Goal: Task Accomplishment & Management: Complete application form

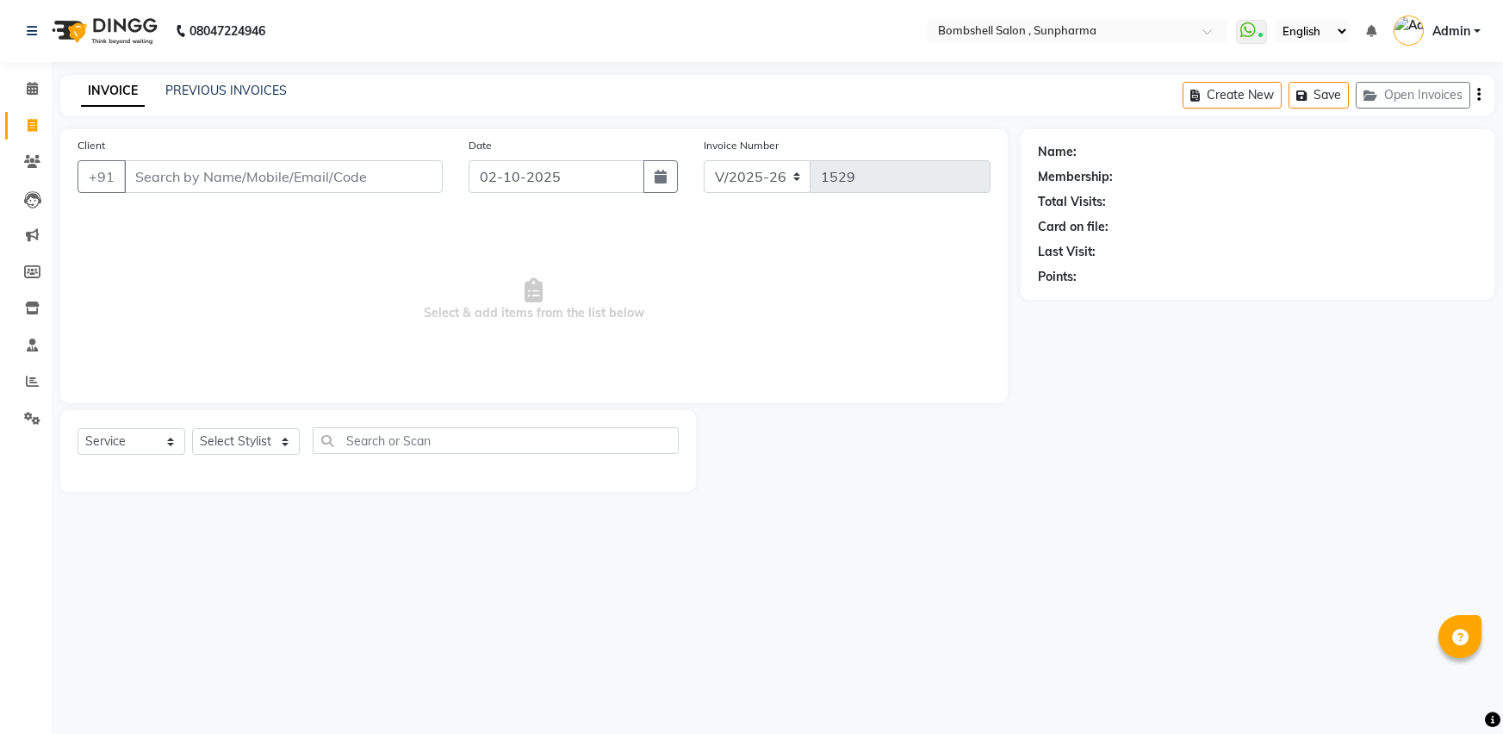
select select "4965"
select select "service"
click at [285, 440] on select "Select Stylist [PERSON_NAME] Ananta [PERSON_NAME] [PERSON_NAME] dhanlaxmi poona…" at bounding box center [246, 441] width 108 height 27
select select "86696"
click at [192, 428] on select "Select Stylist [PERSON_NAME] Ananta [PERSON_NAME] [PERSON_NAME] dhanlaxmi poona…" at bounding box center [246, 441] width 108 height 27
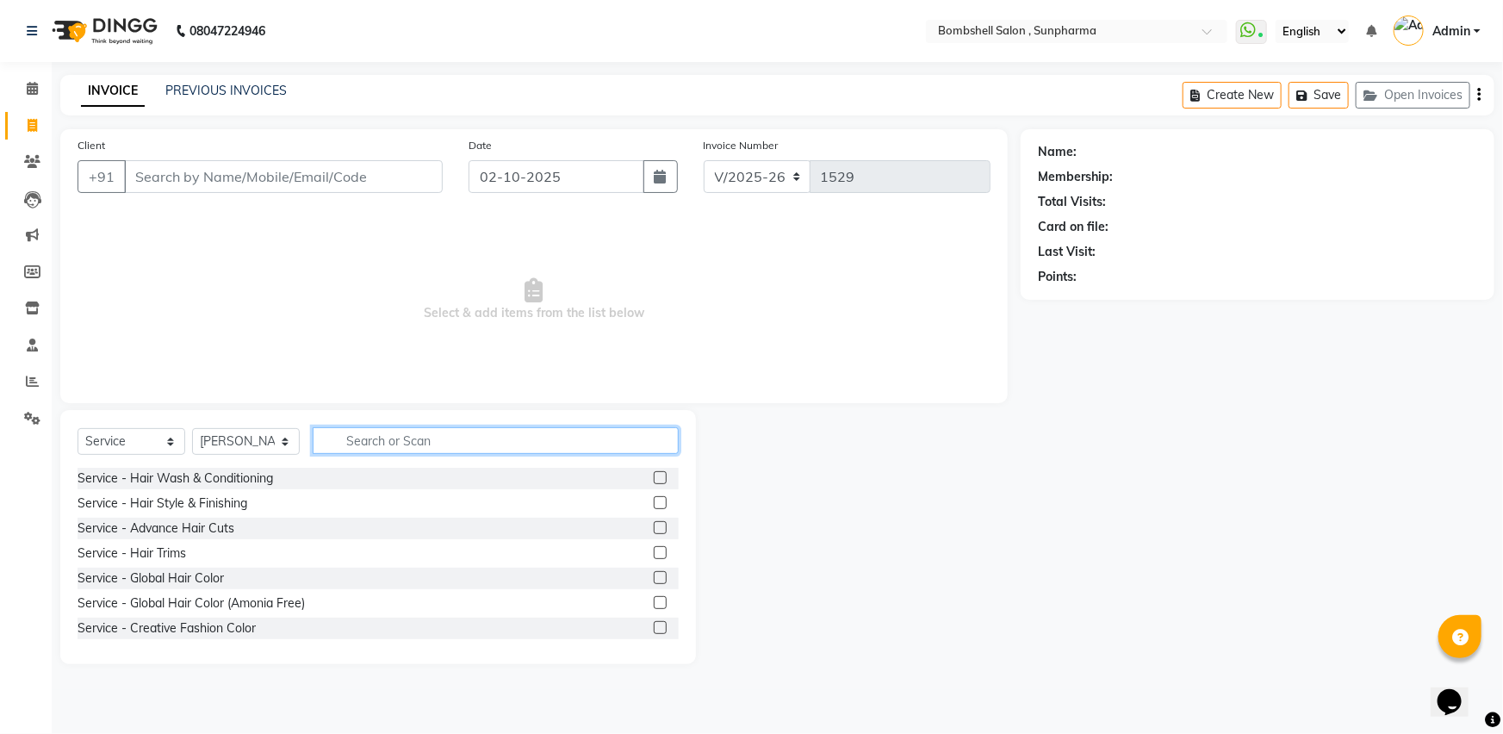
click at [409, 432] on input "text" at bounding box center [496, 440] width 366 height 27
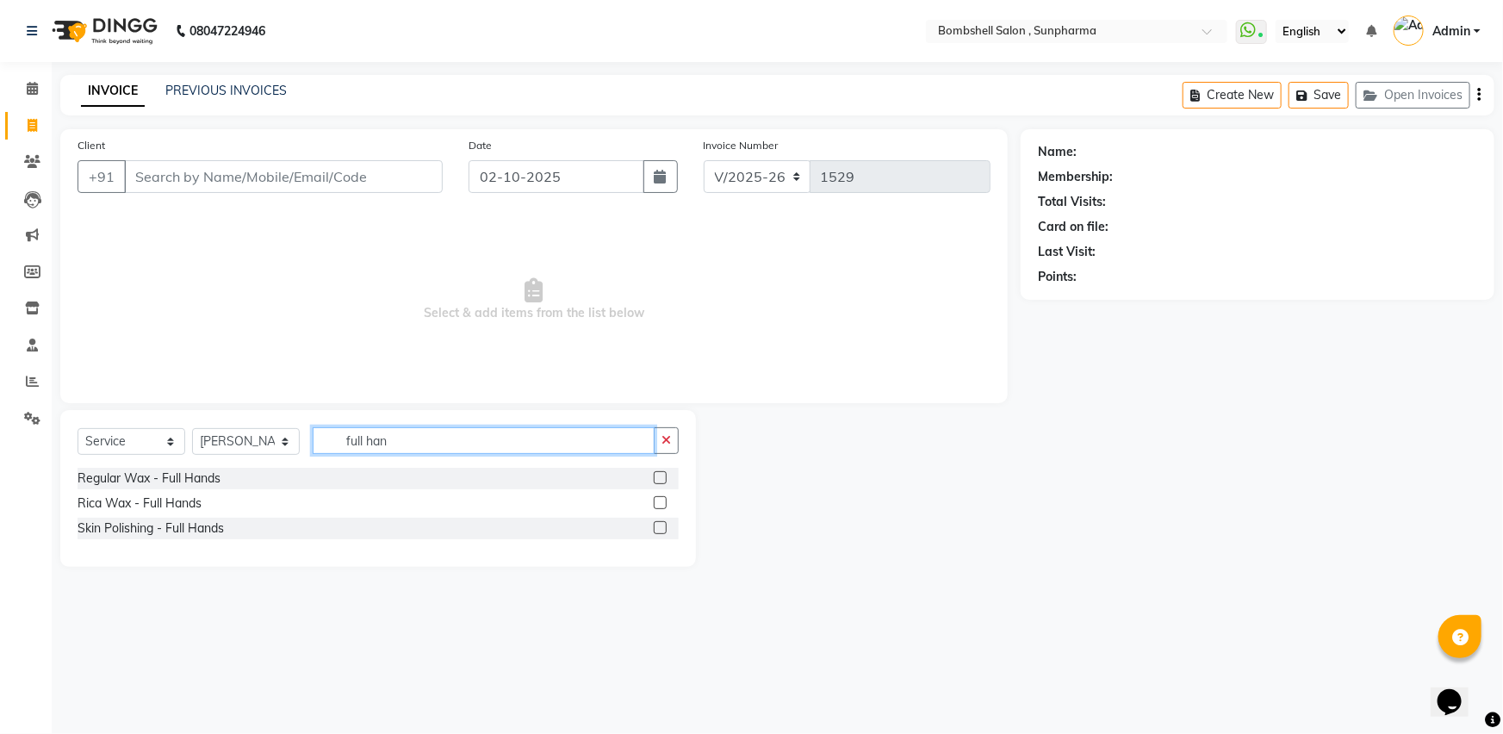
type input "full han"
click at [666, 476] on label at bounding box center [660, 477] width 13 height 13
click at [665, 476] on input "checkbox" at bounding box center [659, 478] width 11 height 11
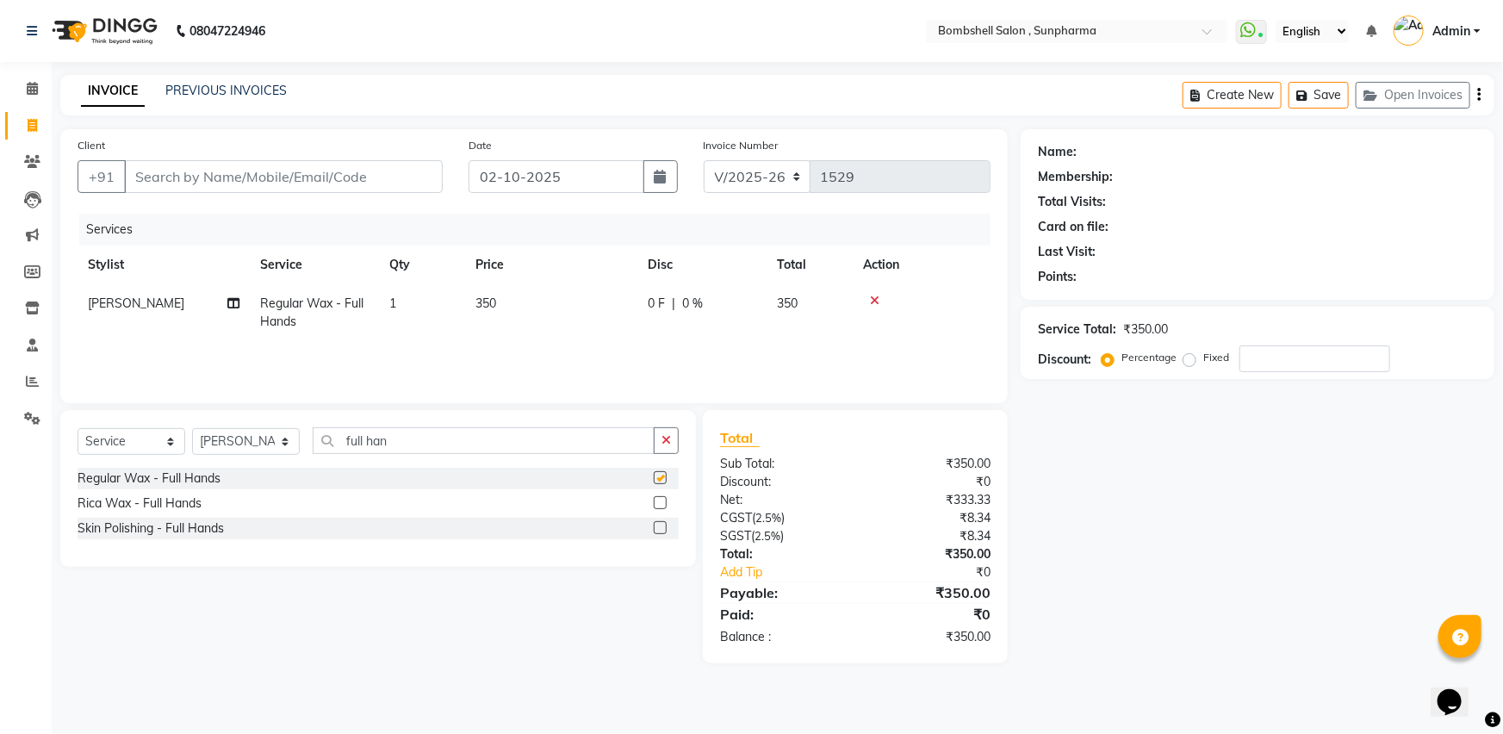
checkbox input "false"
click at [290, 439] on select "Select Stylist [PERSON_NAME] Ananta [PERSON_NAME] [PERSON_NAME] dhanlaxmi poona…" at bounding box center [246, 441] width 108 height 27
click at [356, 439] on input "full han" at bounding box center [484, 440] width 342 height 27
click at [407, 443] on input "full han" at bounding box center [484, 440] width 342 height 27
type input "full leg"
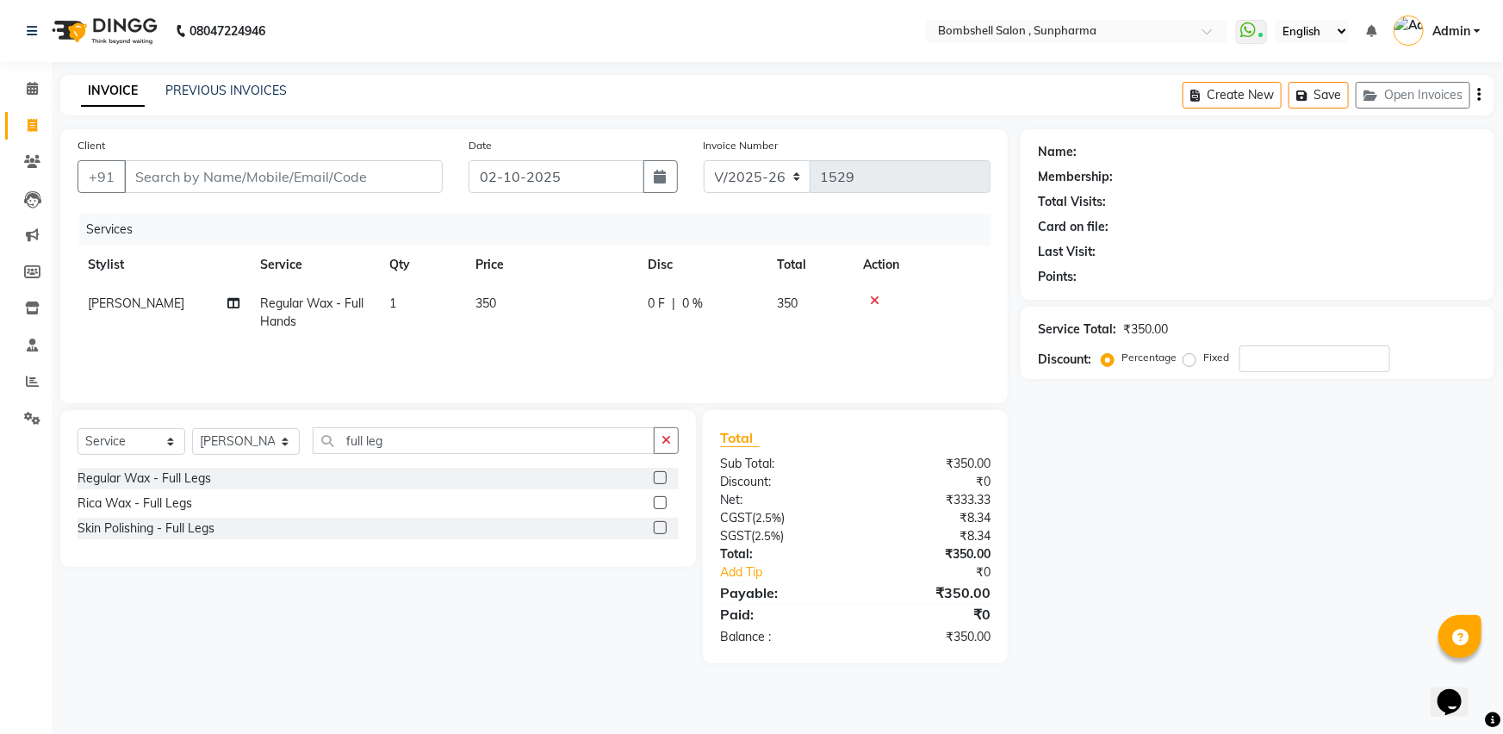
click at [659, 478] on label at bounding box center [660, 477] width 13 height 13
click at [659, 478] on input "checkbox" at bounding box center [659, 478] width 11 height 11
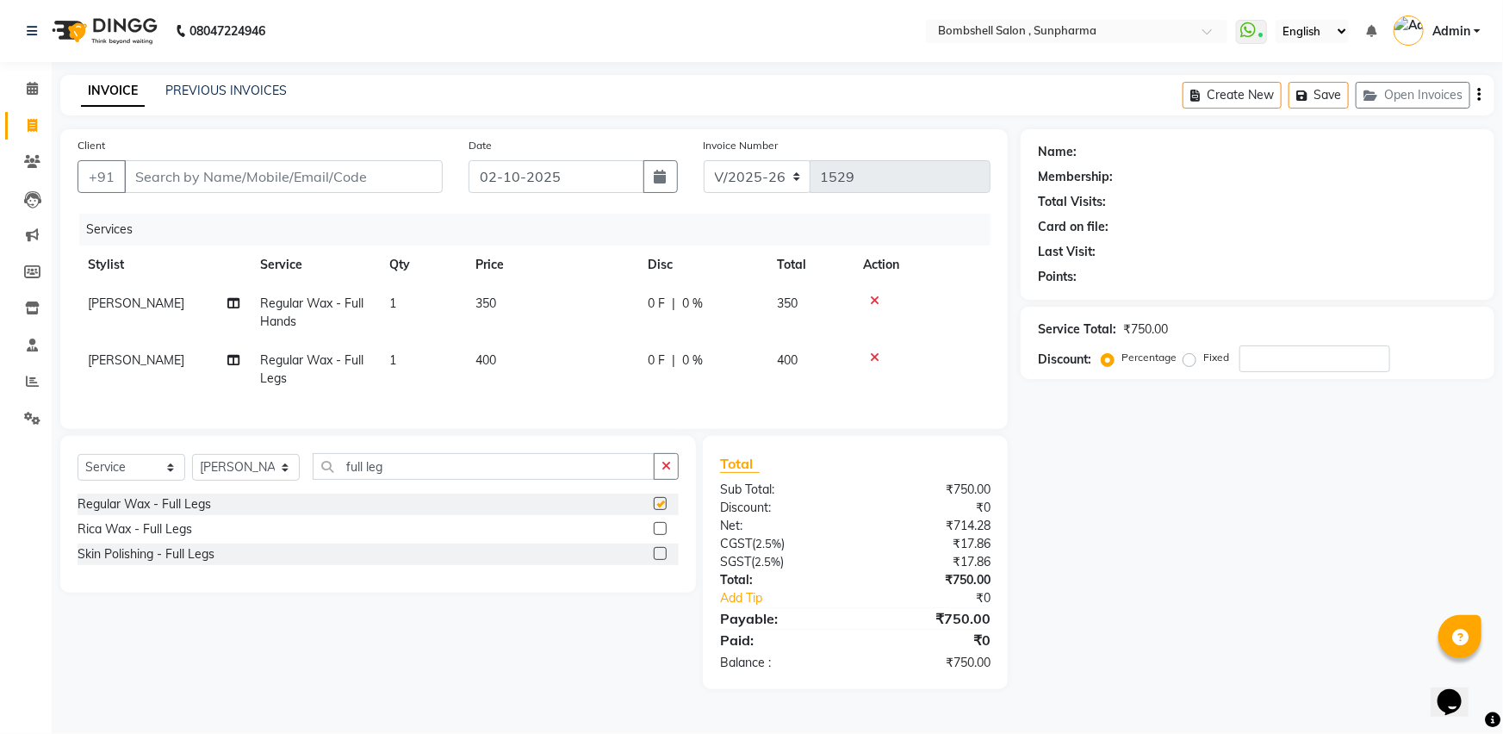
checkbox input "false"
click at [515, 354] on td "400" at bounding box center [551, 369] width 172 height 57
select select "86696"
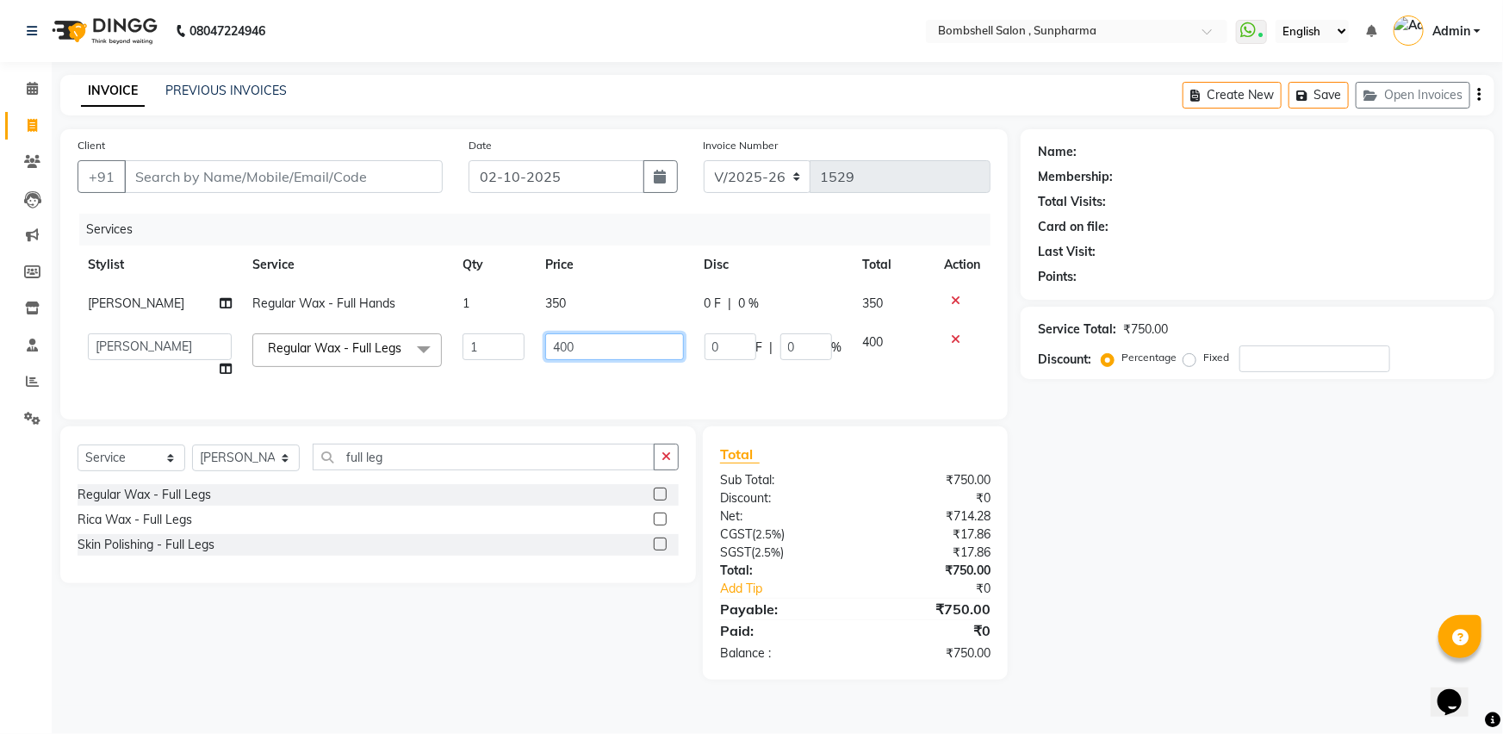
click at [594, 347] on input "400" at bounding box center [614, 346] width 138 height 27
type input "450"
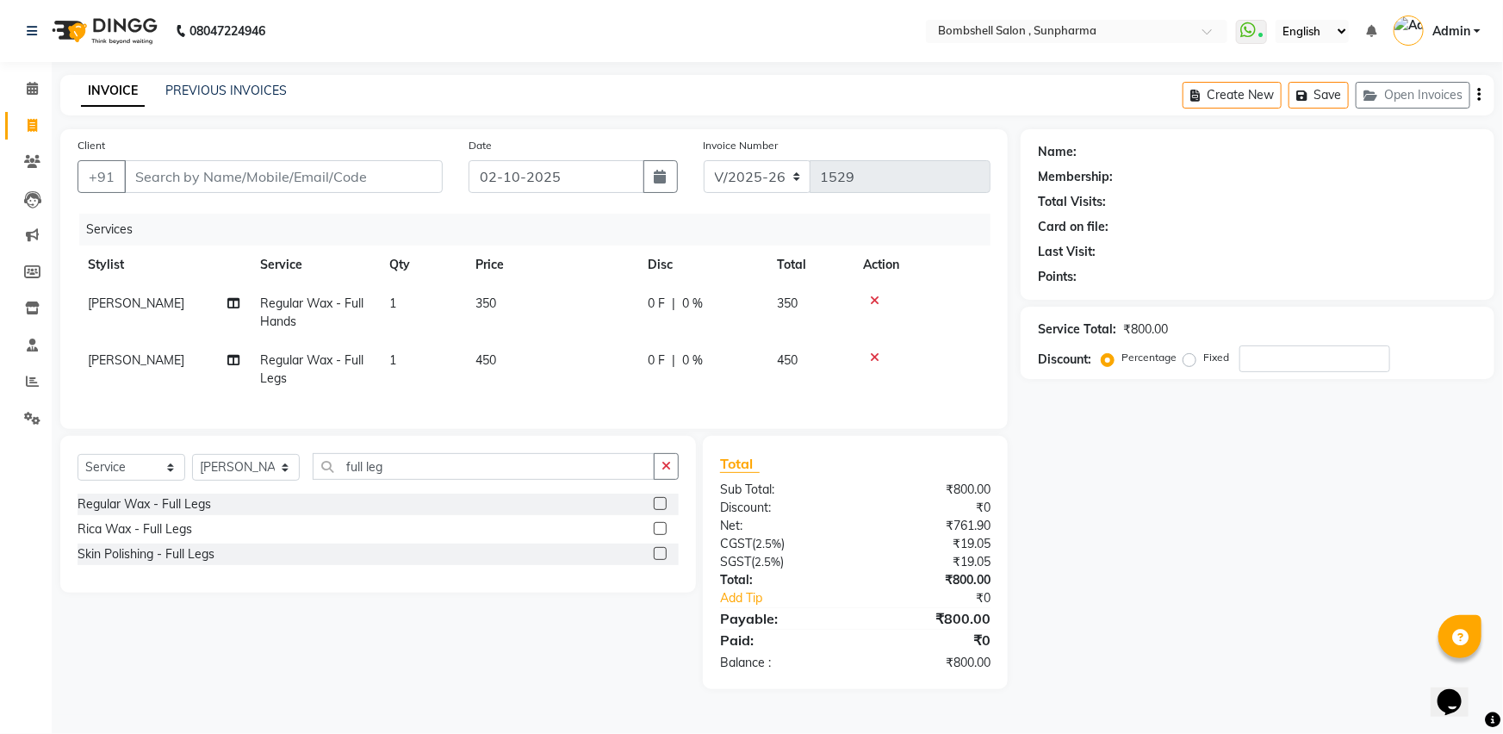
click at [225, 369] on td "[PERSON_NAME] Split Commission" at bounding box center [164, 369] width 172 height 57
select select "86696"
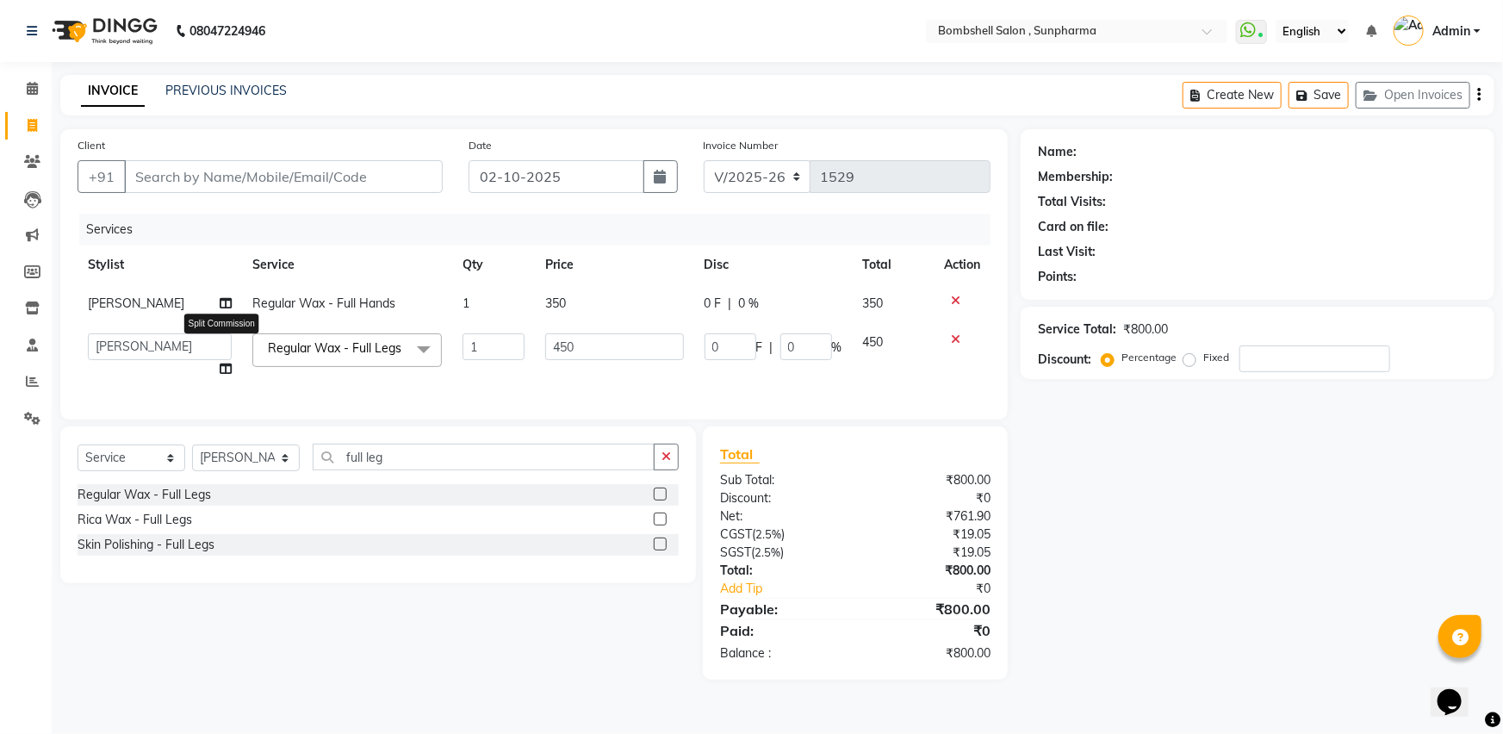
click at [224, 370] on icon at bounding box center [226, 369] width 12 height 12
select select "86696"
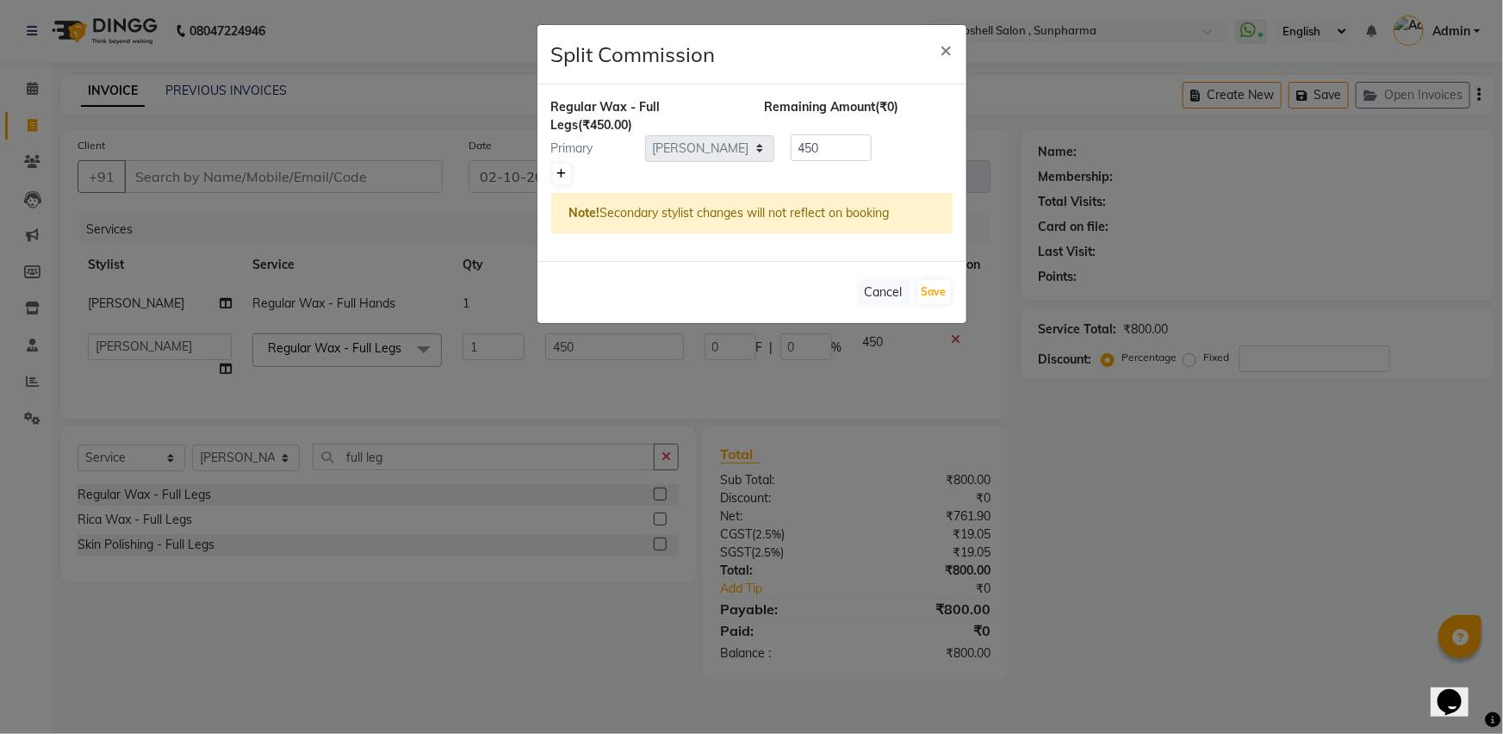
click at [565, 175] on icon at bounding box center [561, 174] width 9 height 10
type input "225"
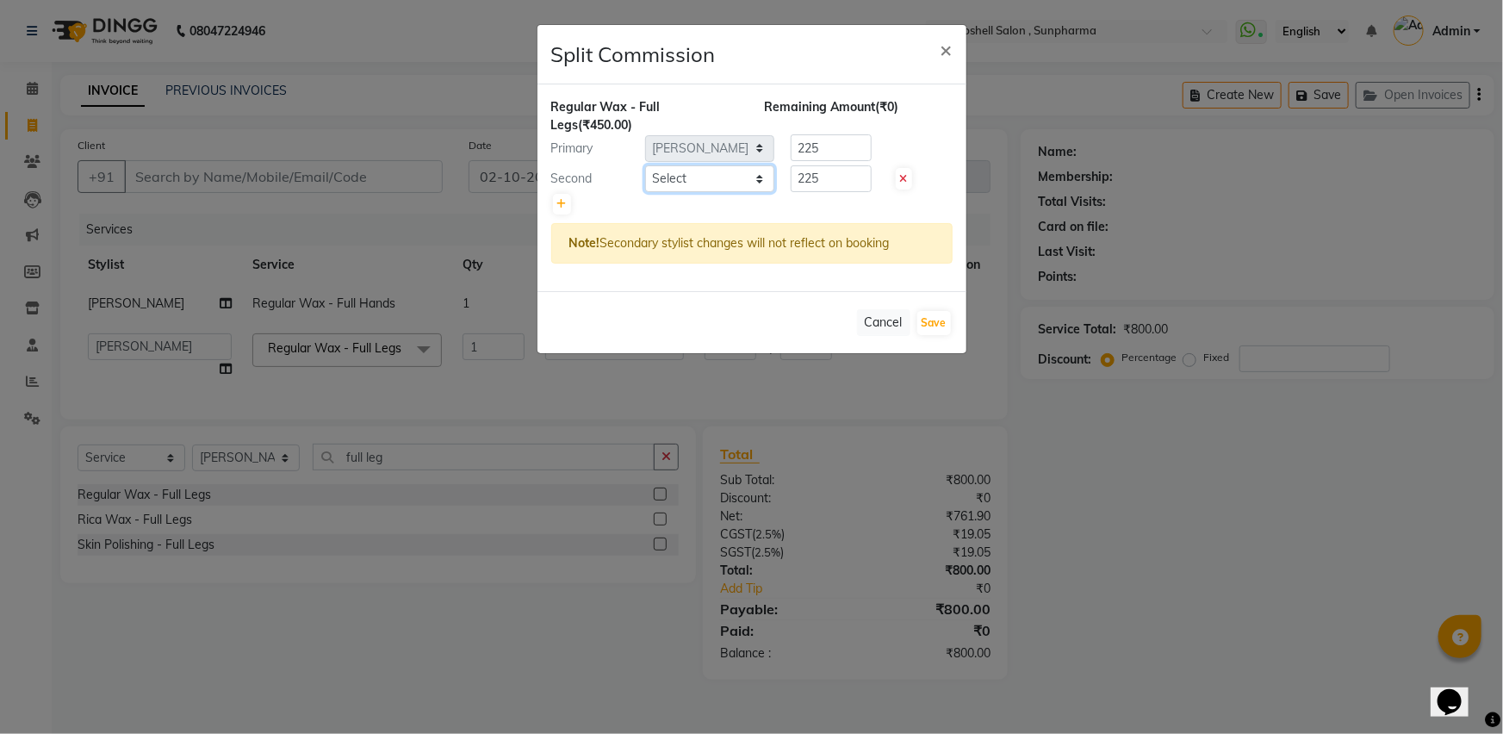
click at [749, 180] on select "Select [PERSON_NAME] Ananta [PERSON_NAME] [PERSON_NAME] [PERSON_NAME]" at bounding box center [709, 178] width 129 height 27
select select "74825"
click at [645, 165] on select "Select [PERSON_NAME] Ananta [PERSON_NAME] [PERSON_NAME] [PERSON_NAME]" at bounding box center [709, 178] width 129 height 27
click at [934, 320] on button "Save" at bounding box center [935, 323] width 34 height 24
select select "Select"
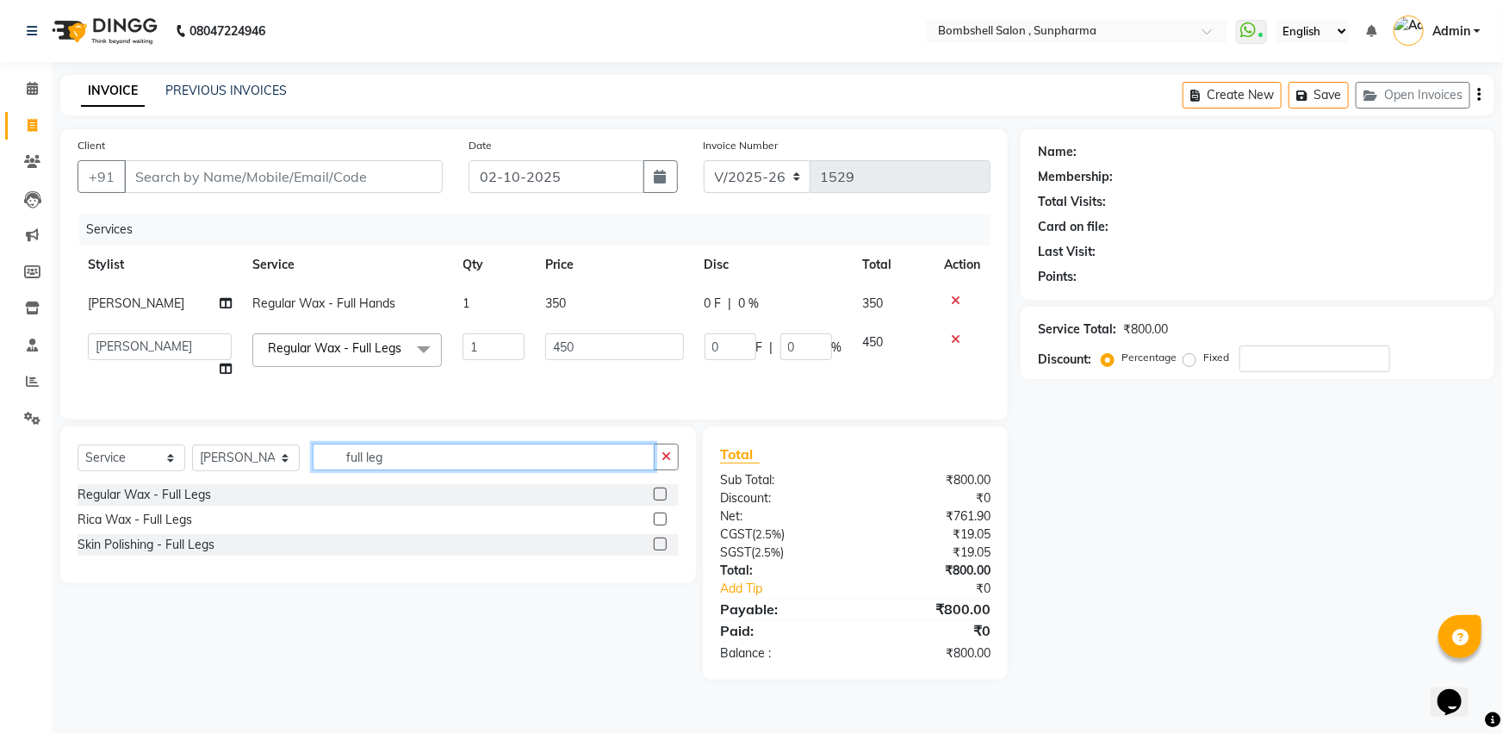
click at [455, 470] on input "full leg" at bounding box center [484, 457] width 342 height 27
click at [666, 463] on icon "button" at bounding box center [666, 457] width 9 height 12
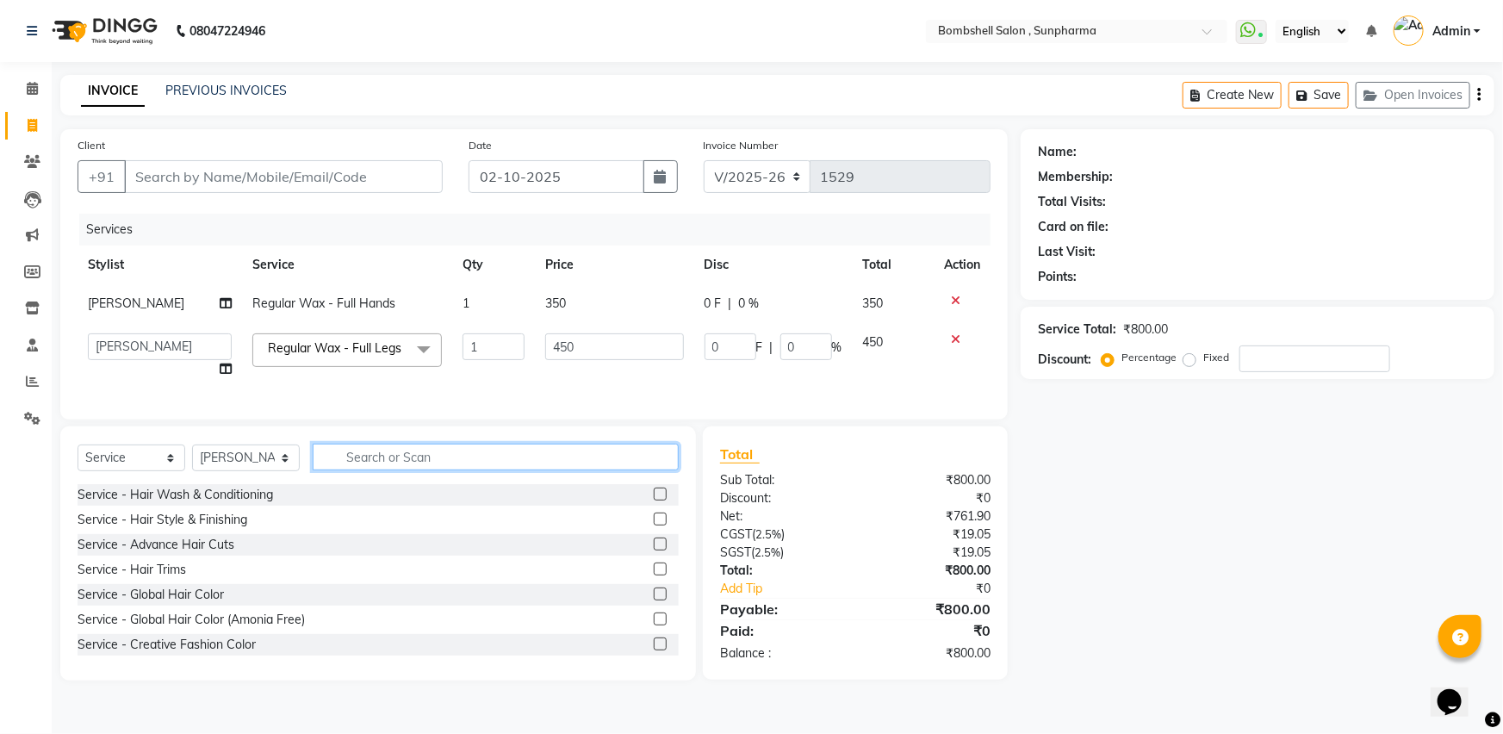
click at [605, 470] on input "text" at bounding box center [496, 457] width 366 height 27
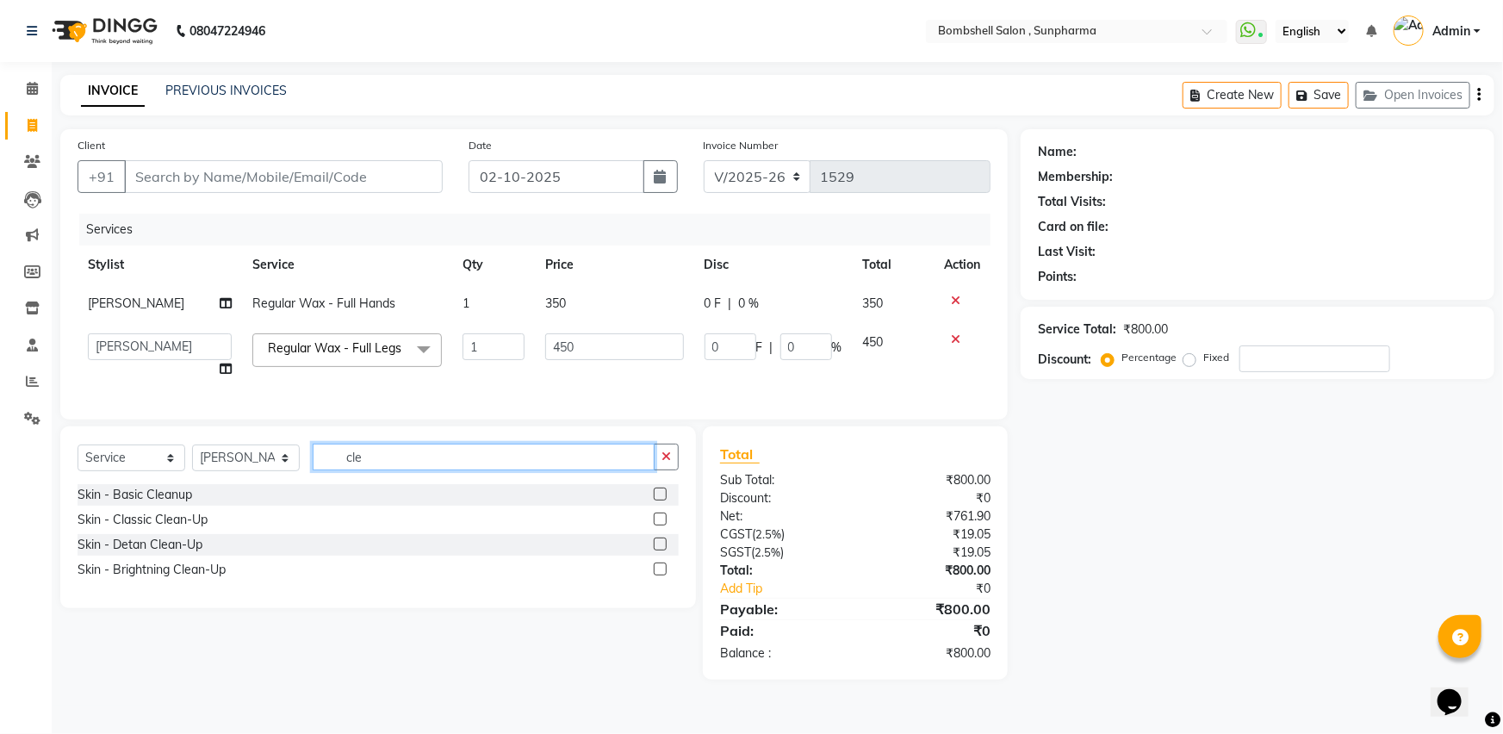
type input "cle"
click at [658, 575] on label at bounding box center [660, 569] width 13 height 13
click at [658, 575] on input "checkbox" at bounding box center [659, 569] width 11 height 11
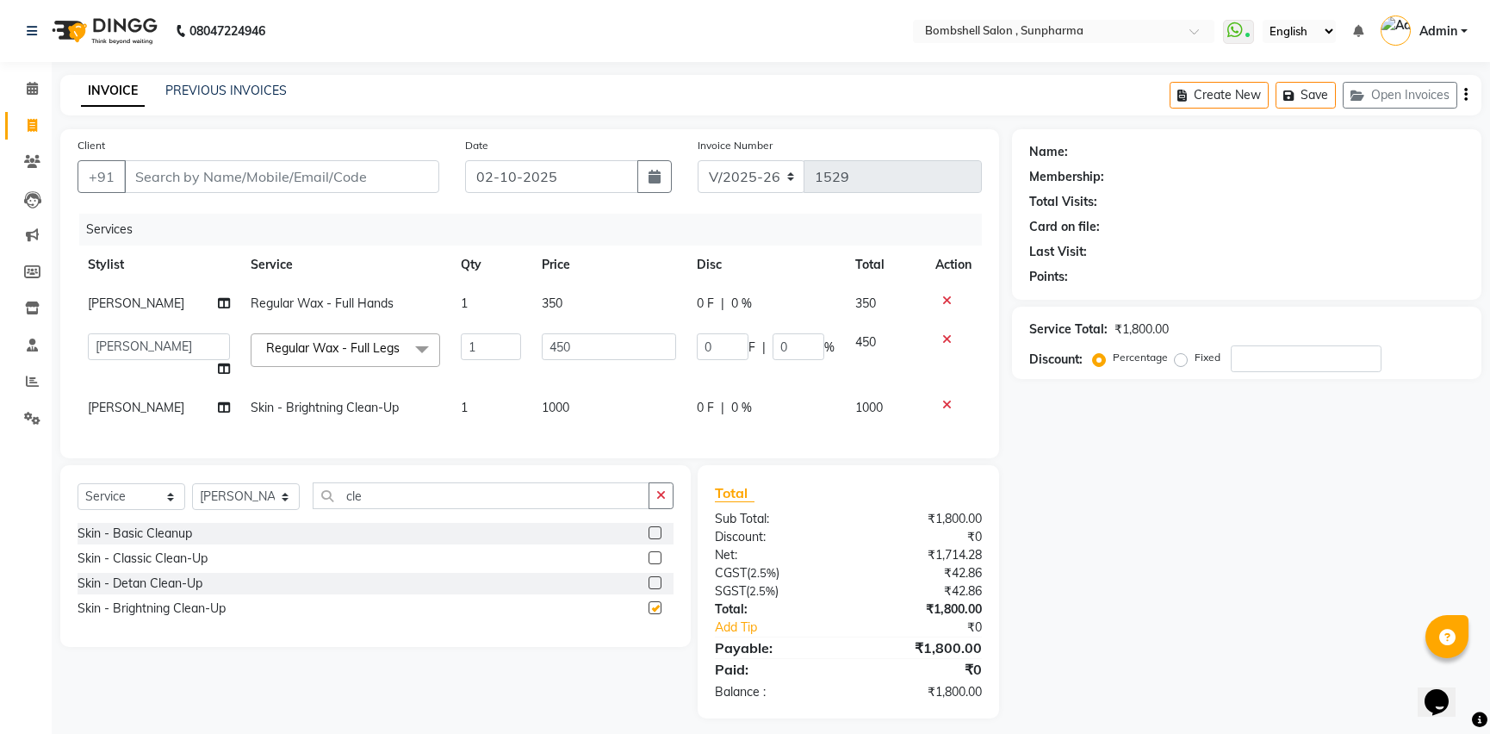
checkbox input "false"
